Goal: Information Seeking & Learning: Learn about a topic

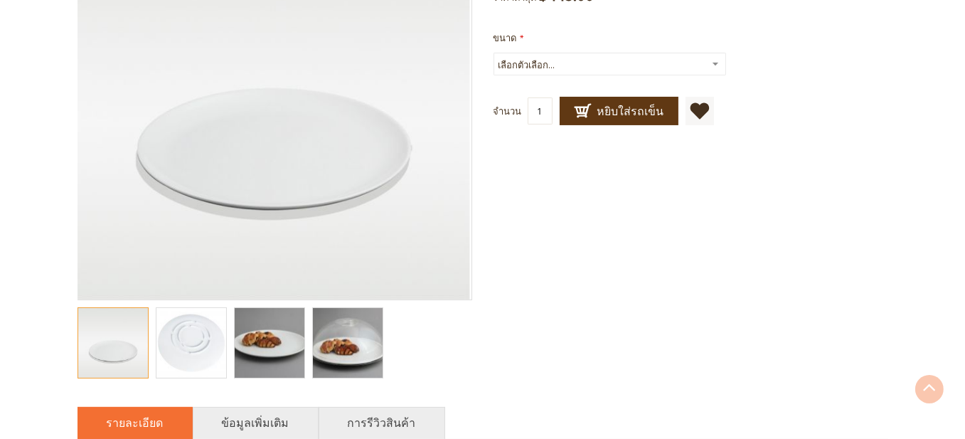
scroll to position [498, 0]
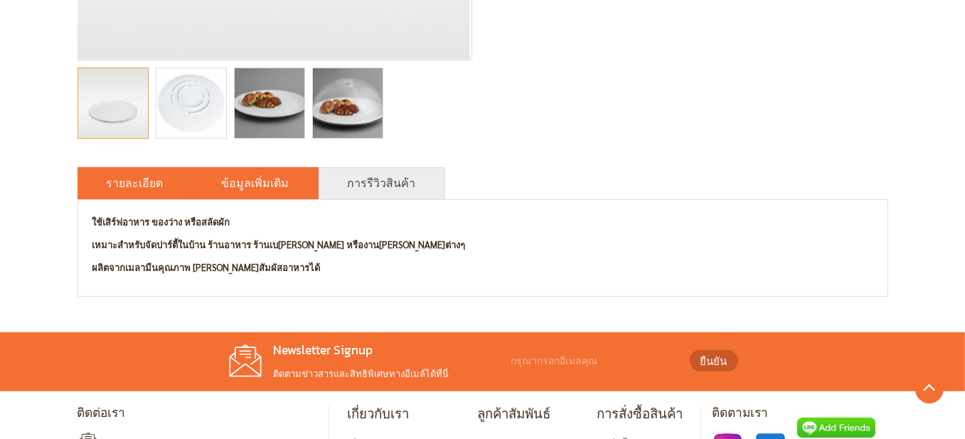
click at [250, 198] on li "ข้อมูลเพิ่มเติม" at bounding box center [256, 183] width 126 height 32
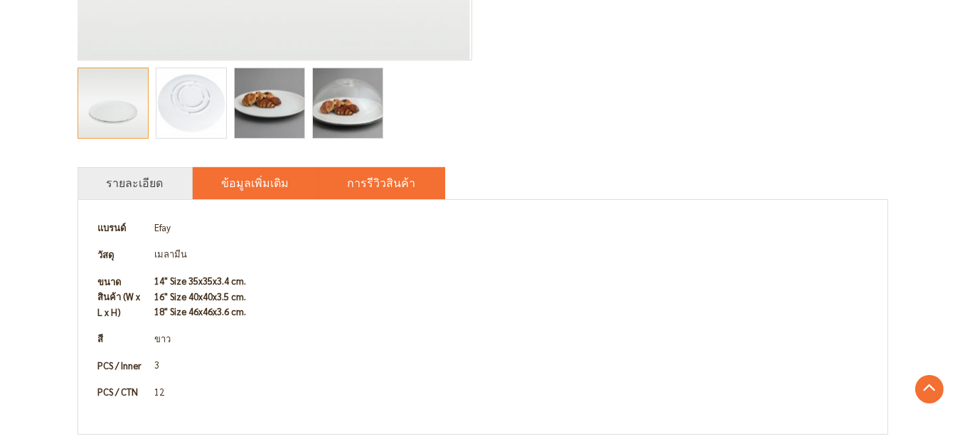
click at [370, 198] on li "การรีวิวสินค้า" at bounding box center [382, 183] width 127 height 32
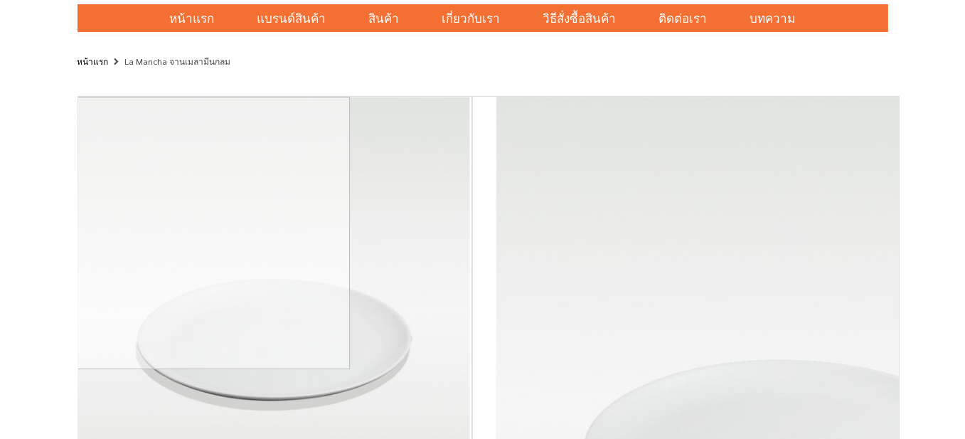
scroll to position [0, 0]
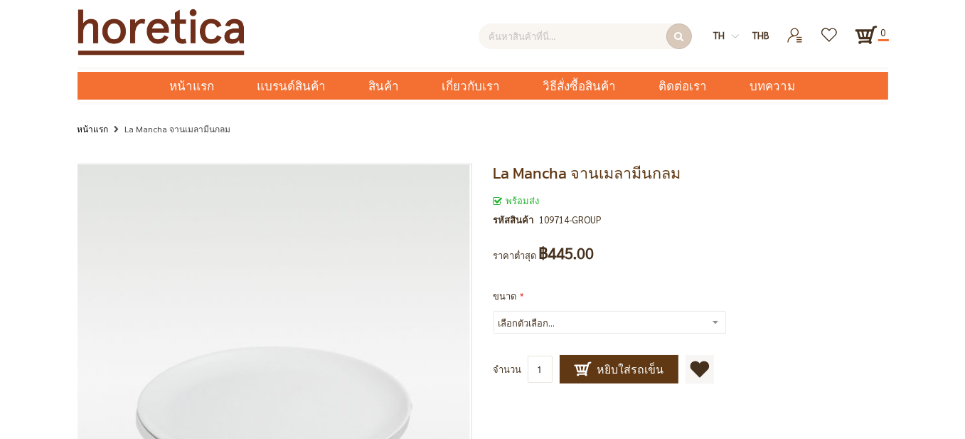
click at [582, 38] on input "text" at bounding box center [584, 36] width 213 height 26
type input "Enter keywords to search..."
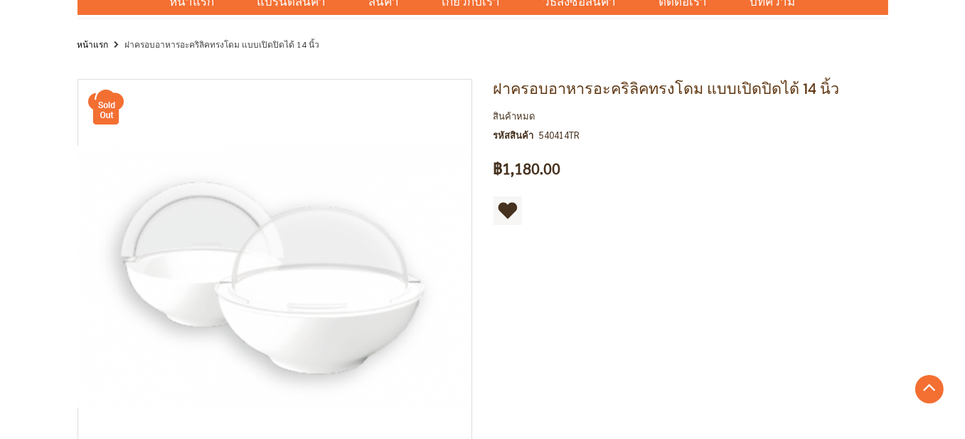
scroll to position [71, 0]
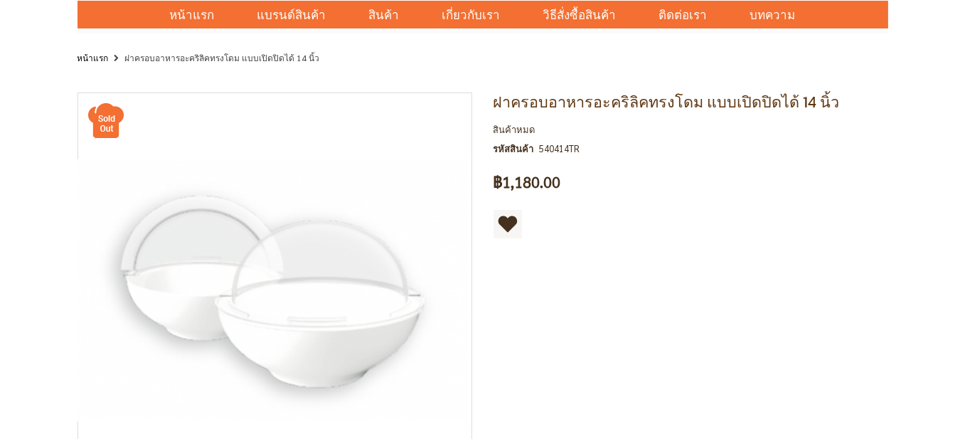
click at [538, 183] on span "฿1,180.00" at bounding box center [527, 182] width 68 height 16
click at [518, 183] on span "฿1,180.00" at bounding box center [527, 182] width 68 height 16
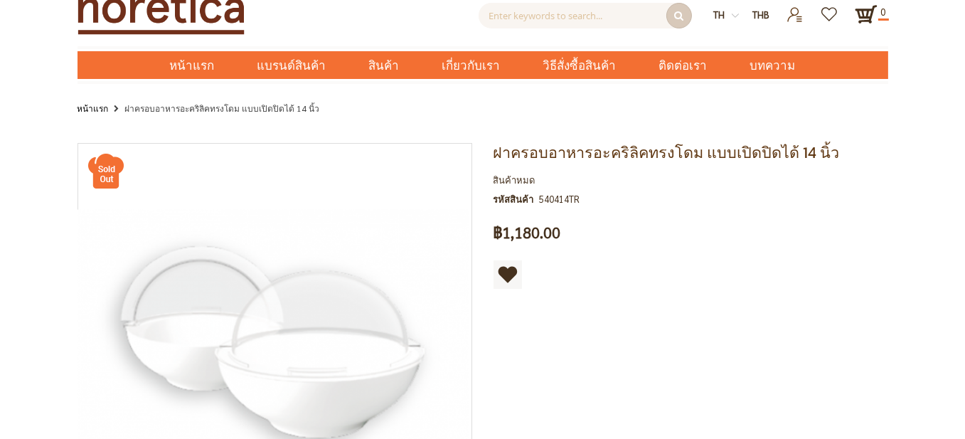
scroll to position [0, 0]
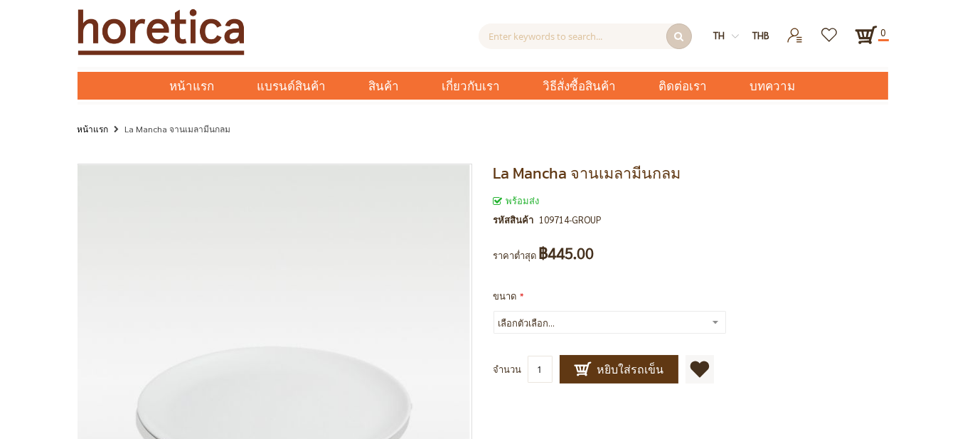
click at [485, 120] on div "หน้าแรก La Mancha จานเมลามีนกลม" at bounding box center [482, 129] width 965 height 25
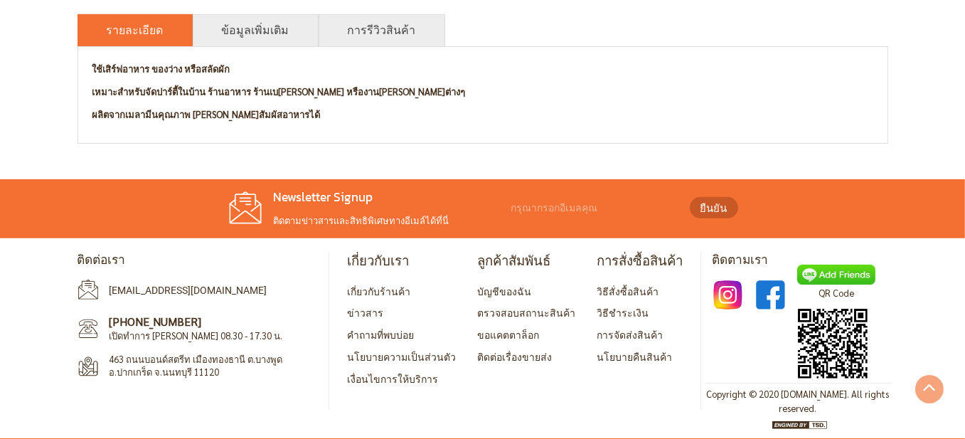
scroll to position [651, 0]
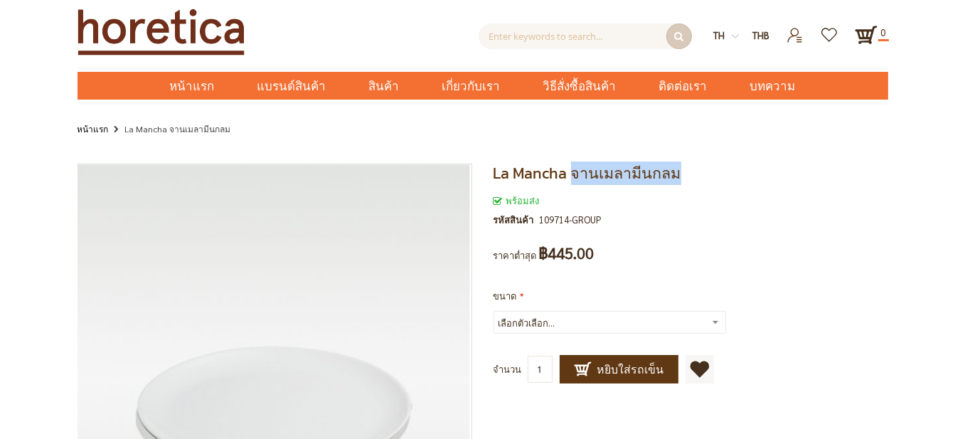
drag, startPoint x: 575, startPoint y: 171, endPoint x: 677, endPoint y: 175, distance: 101.8
click at [677, 175] on h1 "La Mancha จานเมลามีนกลม" at bounding box center [690, 173] width 395 height 19
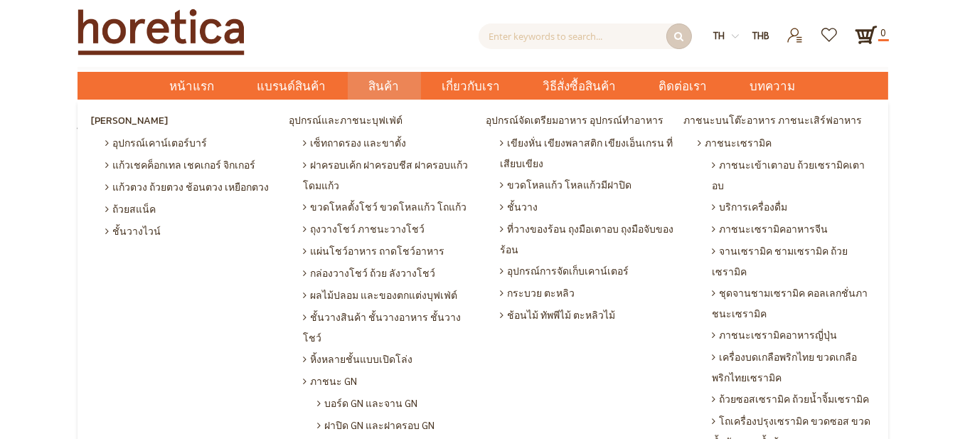
copy span "จานเมลามีนกลม"
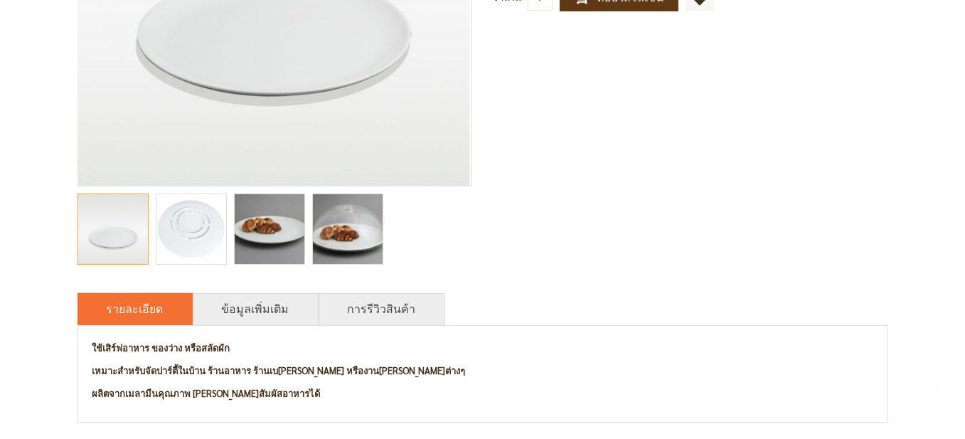
scroll to position [498, 0]
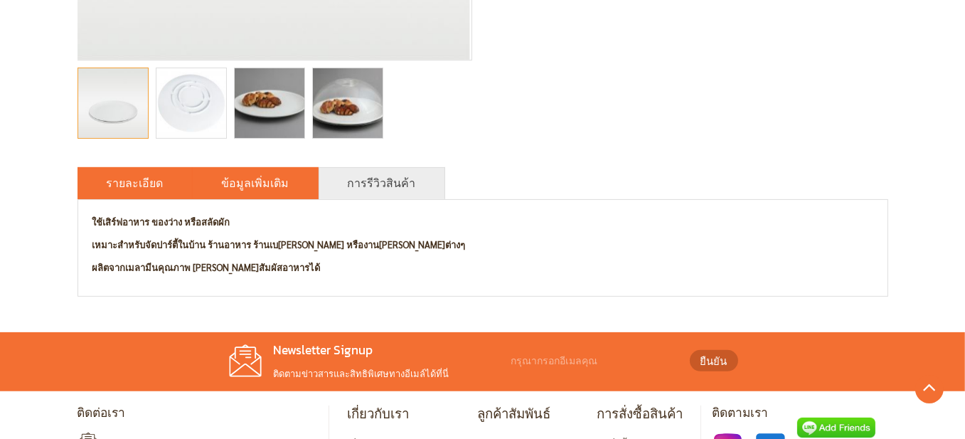
click at [245, 182] on link "ข้อมูลเพิ่มเติม" at bounding box center [256, 182] width 68 height 17
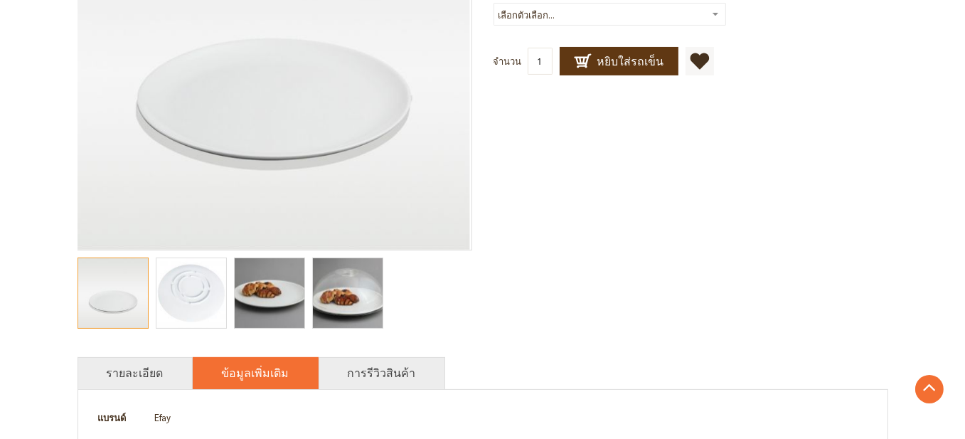
scroll to position [71, 0]
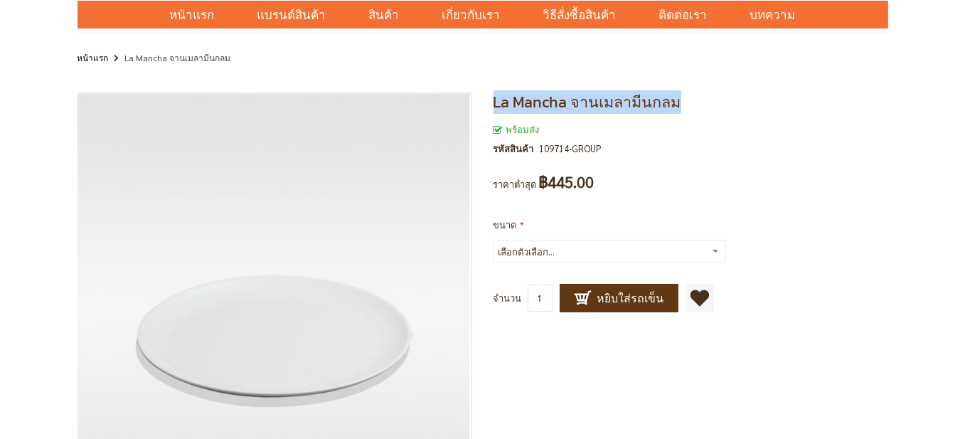
drag, startPoint x: 493, startPoint y: 98, endPoint x: 675, endPoint y: 96, distance: 181.3
click at [675, 96] on h1 "La Mancha จานเมลามีนกลม" at bounding box center [690, 101] width 395 height 19
copy span "La Mancha จานเมลามีนกลม"
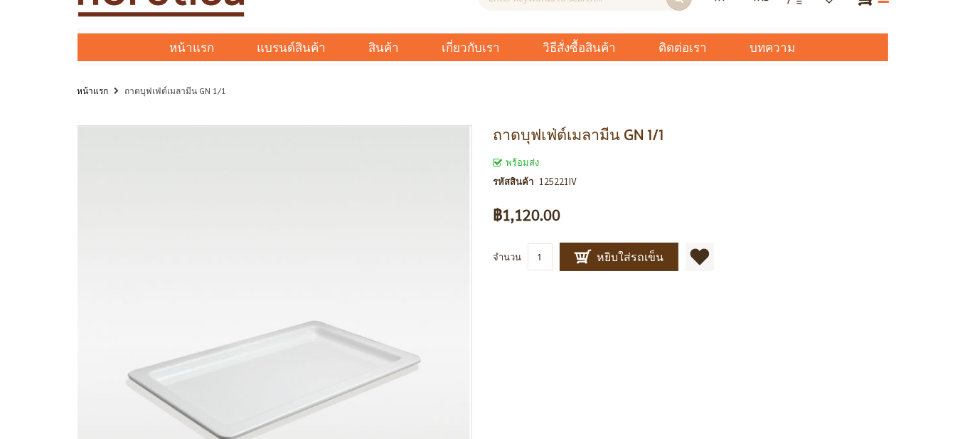
scroll to position [71, 0]
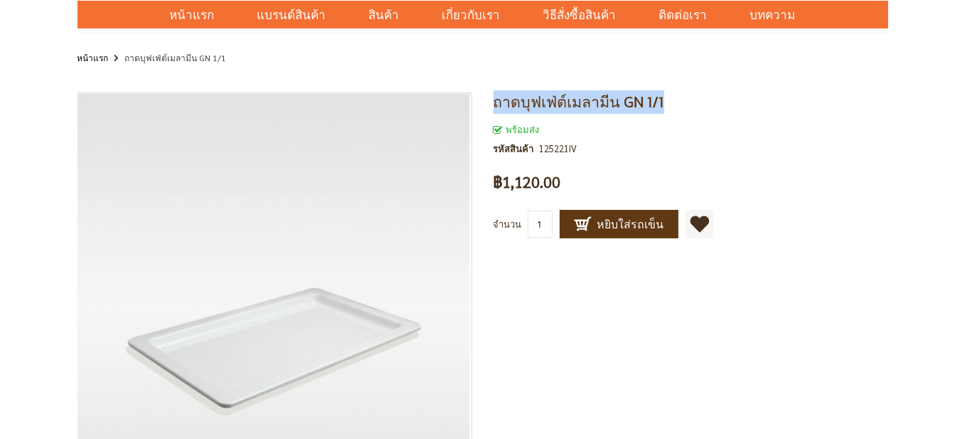
drag, startPoint x: 663, startPoint y: 99, endPoint x: 492, endPoint y: 100, distance: 170.6
click at [492, 100] on div "ถาดบุฟเฟ่ต์เมลามีน GN 1/1 พร้อมส่ง รหัสสินค้า 125221IV เป็นคนแรกที่รีวิวสินค้าน…" at bounding box center [685, 179] width 405 height 175
copy span "ถาดบุฟเฟ่ต์เมลามีน GN 1/1"
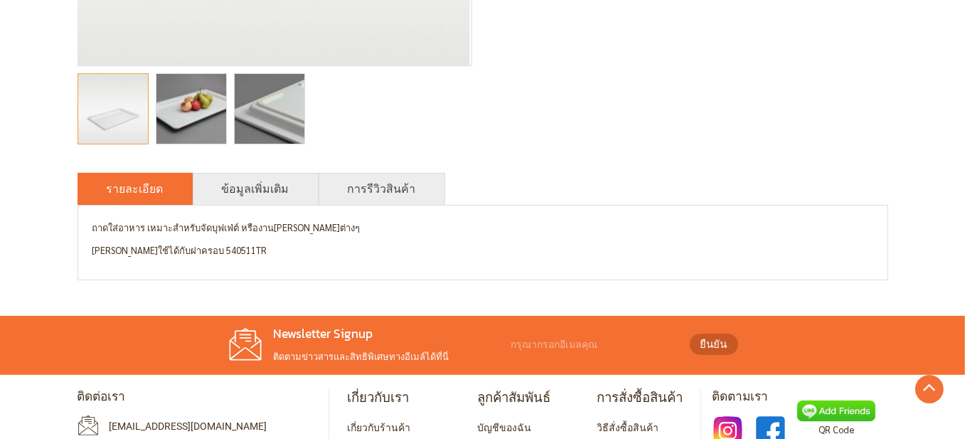
scroll to position [498, 0]
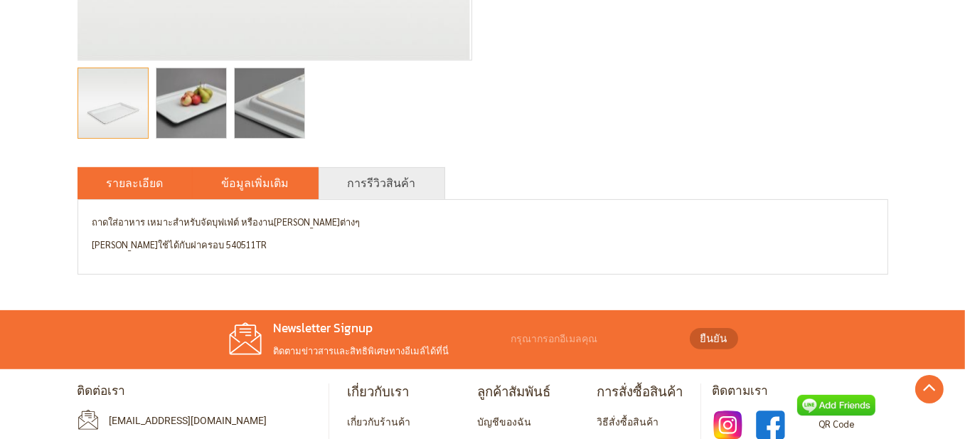
click at [233, 183] on link "ข้อมูลเพิ่มเติม" at bounding box center [256, 182] width 68 height 17
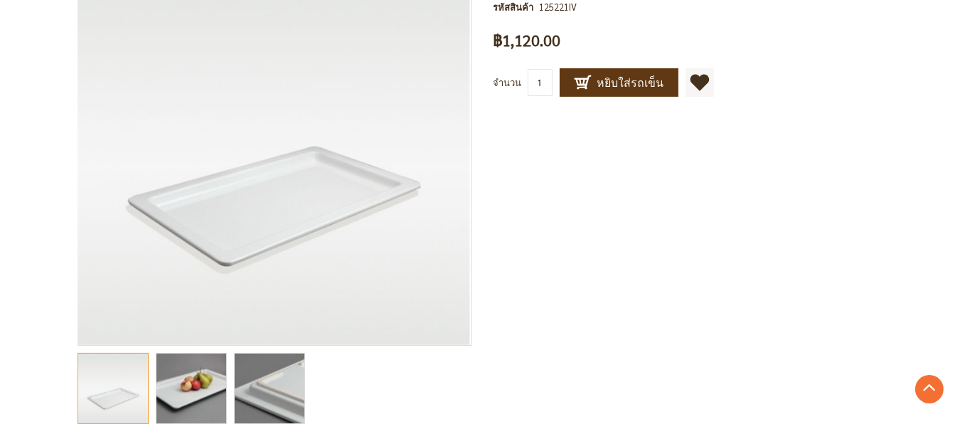
scroll to position [284, 0]
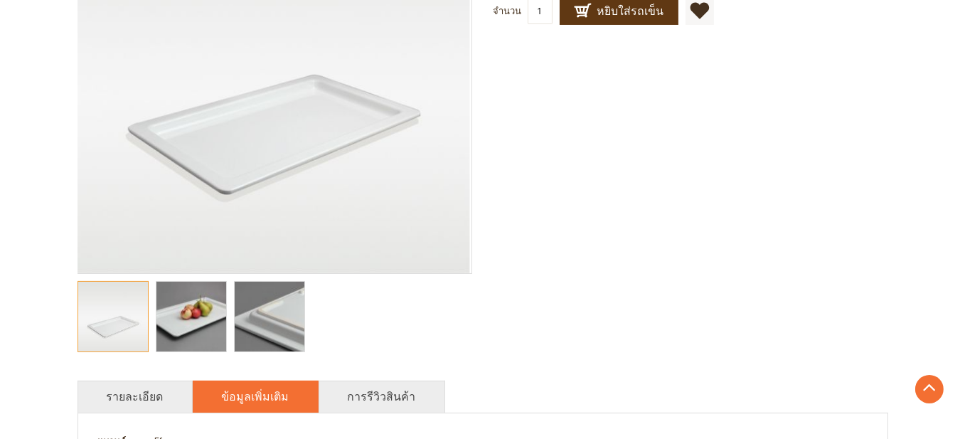
click at [267, 311] on img "food tray, food serving tray, bakery tray, melamine tray, ถาดใส่อาหาร, ถาดสี่เห…" at bounding box center [269, 317] width 105 height 70
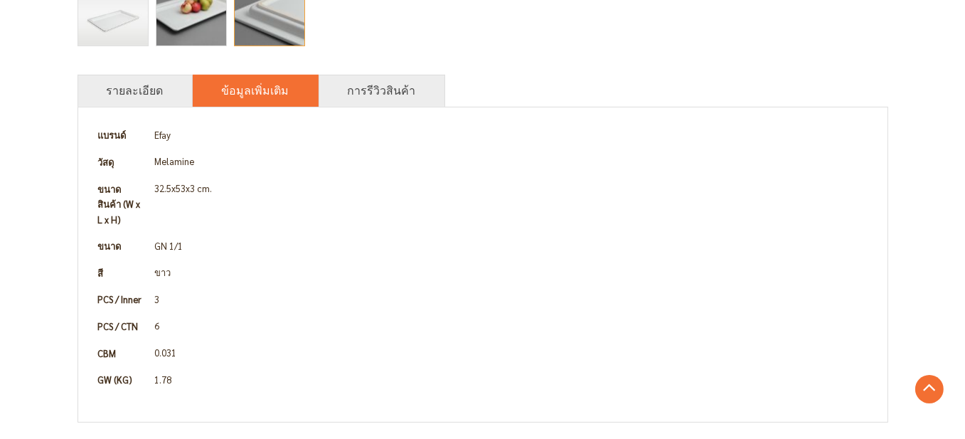
scroll to position [569, 0]
